Goal: Transaction & Acquisition: Book appointment/travel/reservation

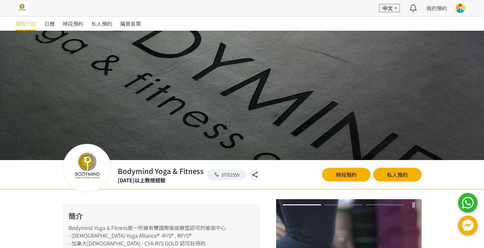
scroll to position [144, 0]
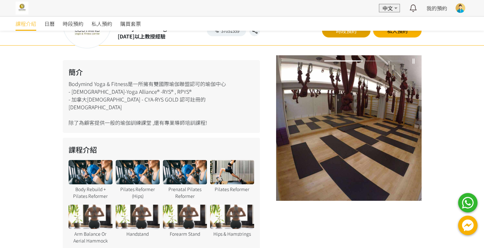
click at [343, 35] on link "時段預約" at bounding box center [346, 31] width 48 height 14
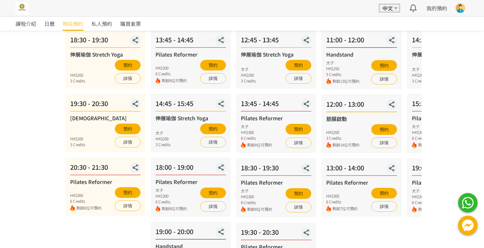
scroll to position [139, 0]
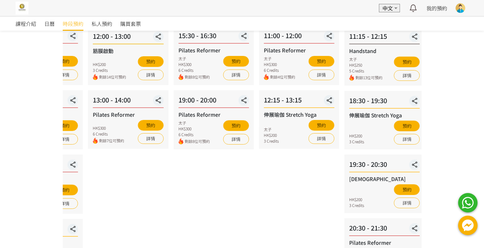
click at [167, 105] on div "13:00 - 14:00 Pilates Reformer HK$300 6 Credits 剩餘7位可預約 預約 詳情" at bounding box center [128, 119] width 80 height 59
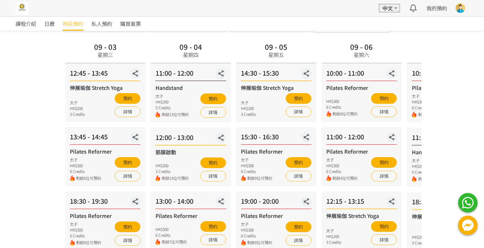
scroll to position [34, 0]
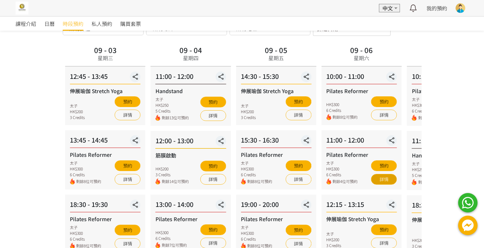
click at [386, 181] on link "詳情" at bounding box center [384, 179] width 26 height 11
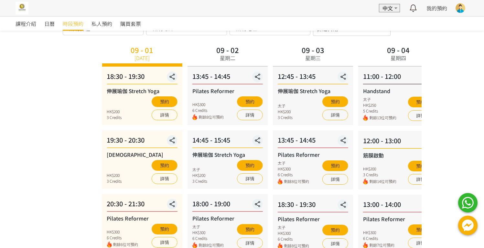
click at [410, 74] on div "09 - 04 星期四 11:00 - 12:00 Handstand 太子 HK$250 5 Credits 剩餘13位可預約 預約 詳情 12:00 - …" at bounding box center [398, 213] width 85 height 338
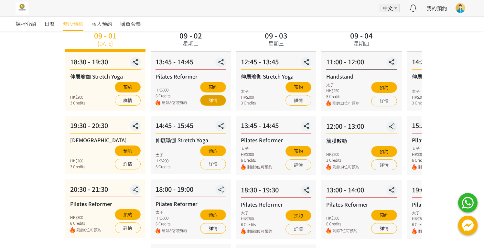
scroll to position [49, 0]
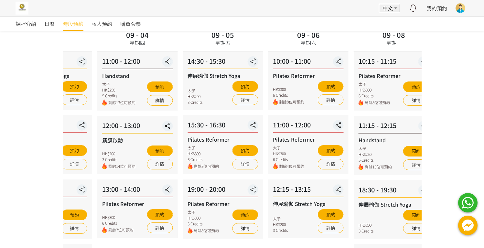
click at [179, 38] on div "09 - 04 星期四 11:00 - 12:00 Handstand 太子 HK$250 5 Credits 剩餘13位可預約 預約 詳情 12:00 - …" at bounding box center [137, 197] width 85 height 338
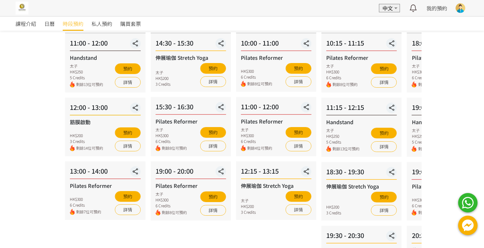
scroll to position [68, 0]
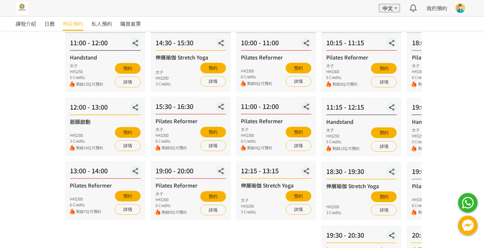
click at [461, 9] on div at bounding box center [460, 8] width 10 height 10
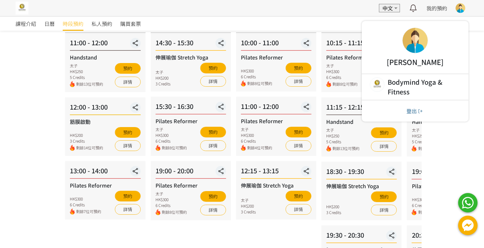
click at [262, 9] on div "EN 中文 最新通知 全部通知 我的預約 已確認預約 查看全部 等候清單 查看全部 過去記錄 Cathy Leung Bodymind Yoga & Fitn…" at bounding box center [242, 8] width 484 height 16
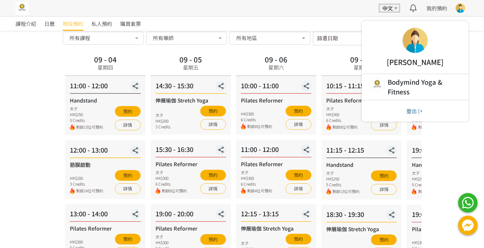
scroll to position [0, 0]
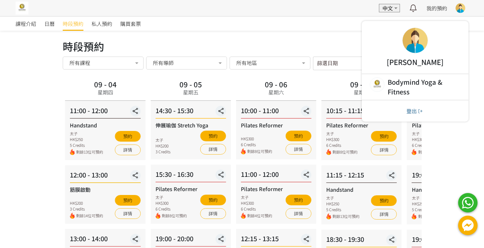
click at [421, 38] on div at bounding box center [414, 40] width 25 height 25
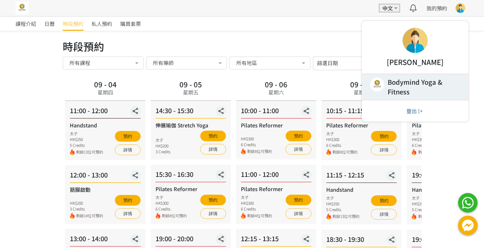
click at [415, 81] on link at bounding box center [415, 87] width 107 height 26
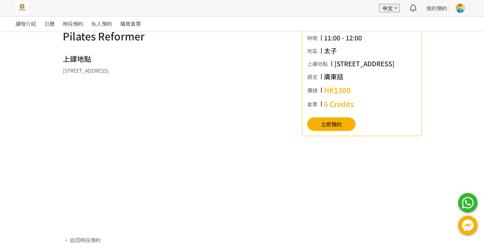
scroll to position [184, 0]
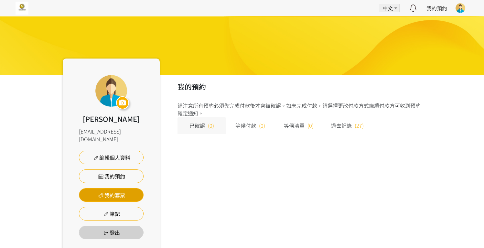
click at [132, 188] on link "我的套票" at bounding box center [111, 195] width 65 height 14
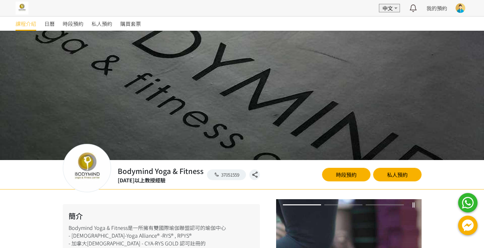
click at [143, 19] on div "購買套票" at bounding box center [134, 23] width 29 height 14
click at [137, 24] on span "購買套票" at bounding box center [130, 24] width 21 height 8
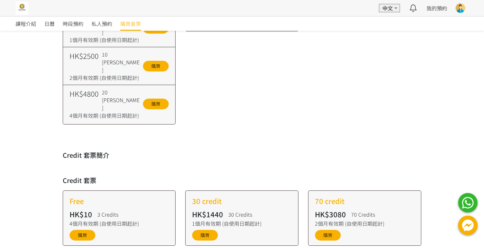
scroll to position [451, 0]
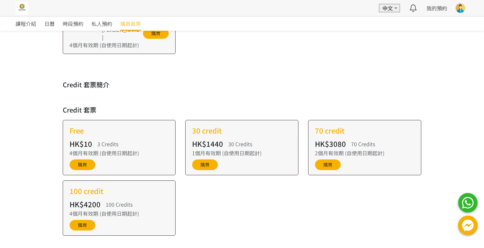
click at [465, 11] on button at bounding box center [460, 8] width 16 height 16
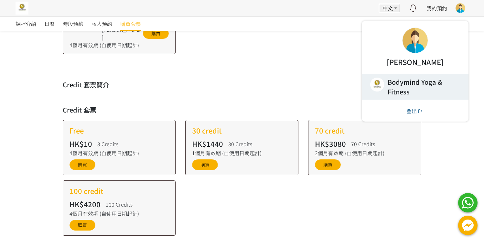
click at [407, 82] on link at bounding box center [415, 87] width 107 height 26
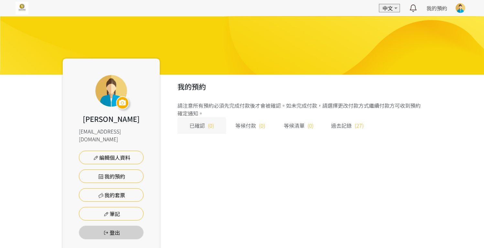
click at [337, 127] on span "過去記錄" at bounding box center [341, 126] width 21 height 8
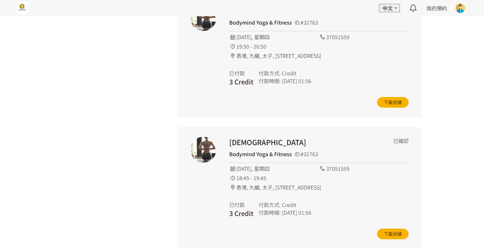
scroll to position [3366, 0]
